Goal: Understand process/instructions

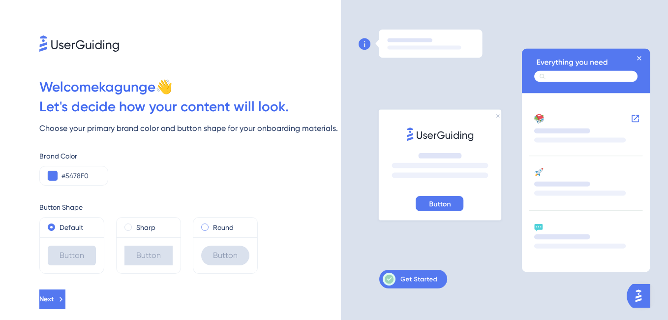
click at [209, 225] on div "Round" at bounding box center [225, 227] width 48 height 12
click at [135, 228] on div "Sharp" at bounding box center [148, 227] width 48 height 12
click at [61, 226] on label "Default" at bounding box center [72, 227] width 24 height 12
click at [65, 293] on button "Next" at bounding box center [52, 299] width 26 height 20
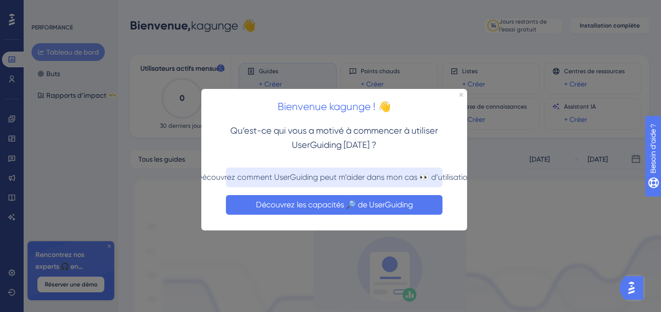
click at [349, 201] on button "Découvrez les capacités 🔎 de UserGuiding" at bounding box center [334, 205] width 216 height 20
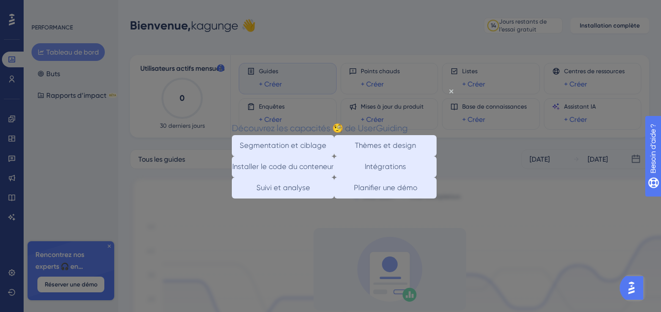
click at [407, 121] on div "Découvrez les capacités 🧐 de UserGuiding" at bounding box center [320, 128] width 176 height 14
click at [451, 90] on icon "Fermer l’aperçu" at bounding box center [451, 91] width 4 height 4
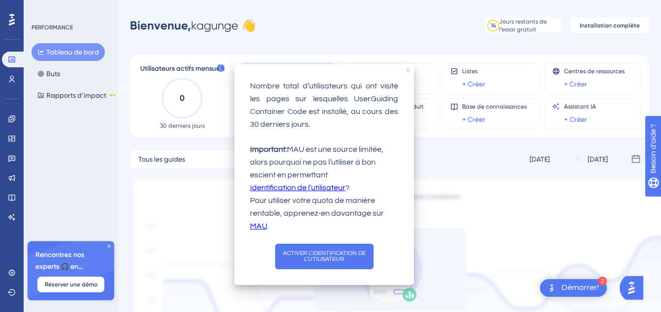
click at [407, 70] on icon "Fermer l’infobulle" at bounding box center [408, 70] width 4 height 4
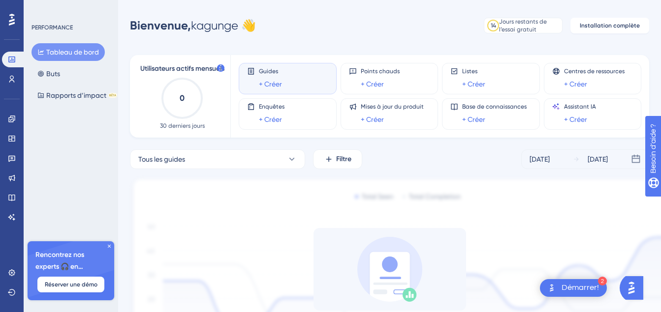
click at [281, 183] on img at bounding box center [405, 280] width 551 height 207
